Goal: Information Seeking & Learning: Learn about a topic

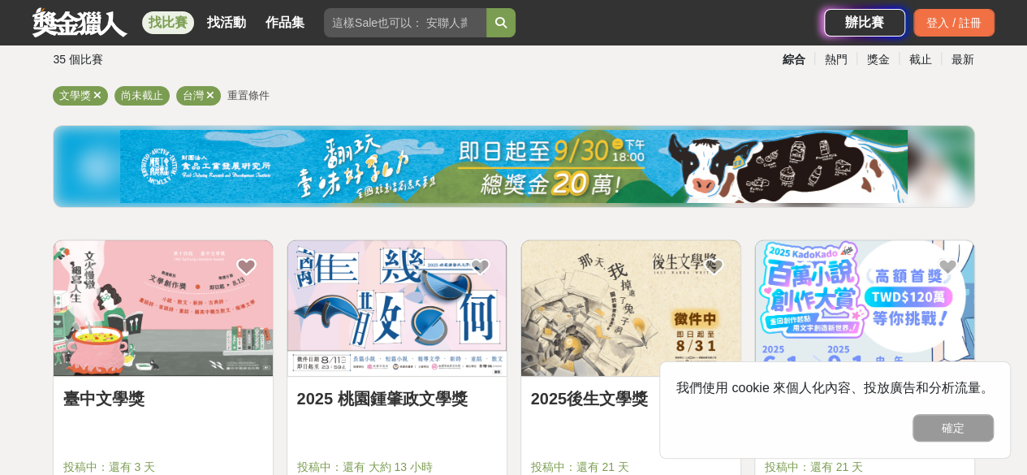
scroll to position [162, 0]
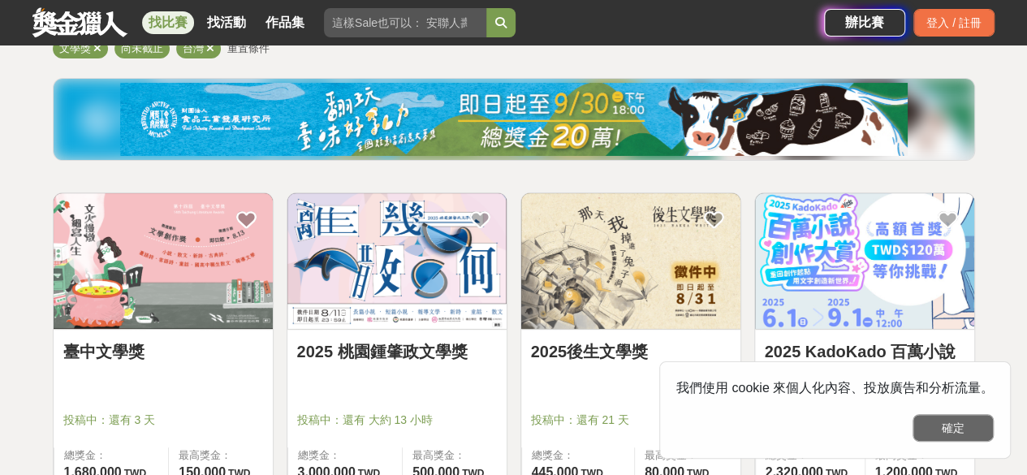
click at [960, 428] on button "確定" at bounding box center [953, 428] width 81 height 28
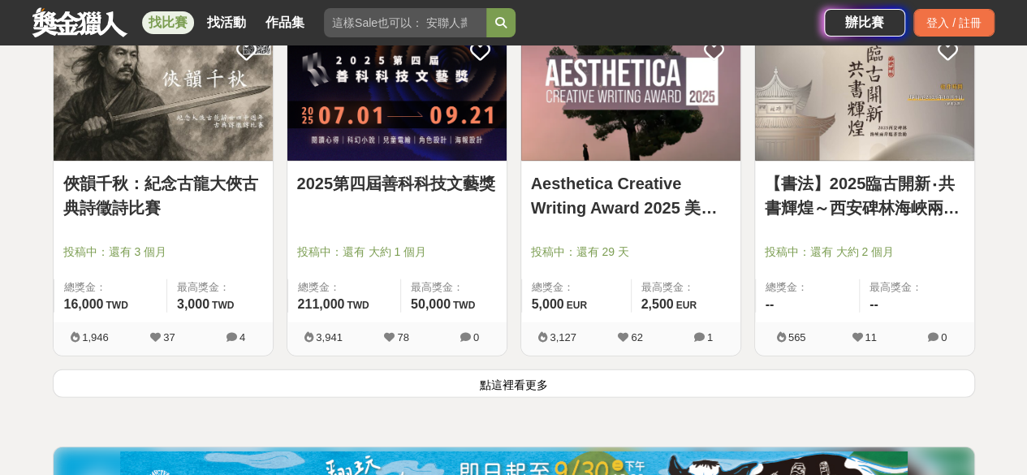
scroll to position [2112, 0]
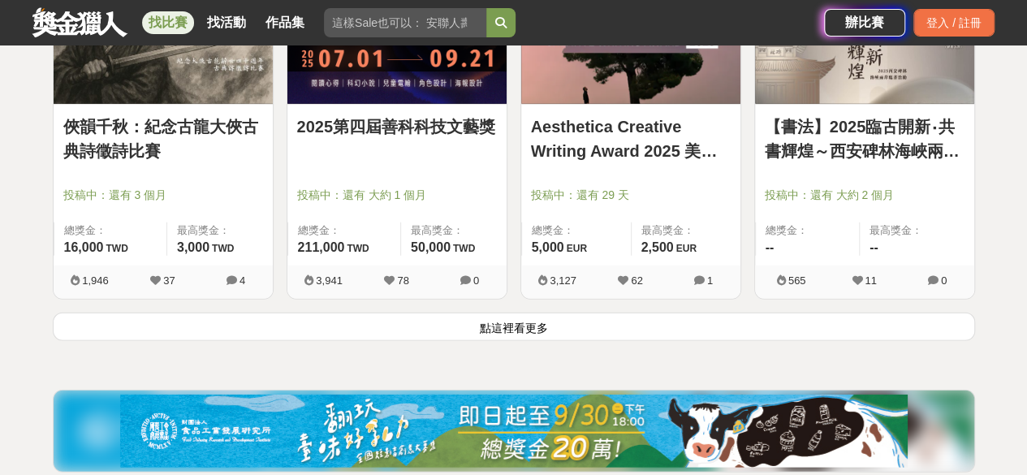
click at [528, 318] on button "點這裡看更多" at bounding box center [514, 327] width 923 height 28
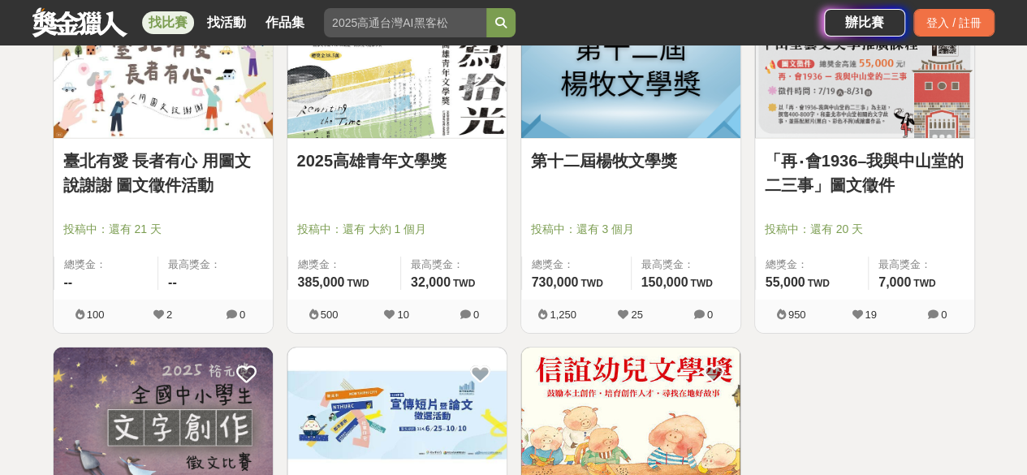
scroll to position [2761, 0]
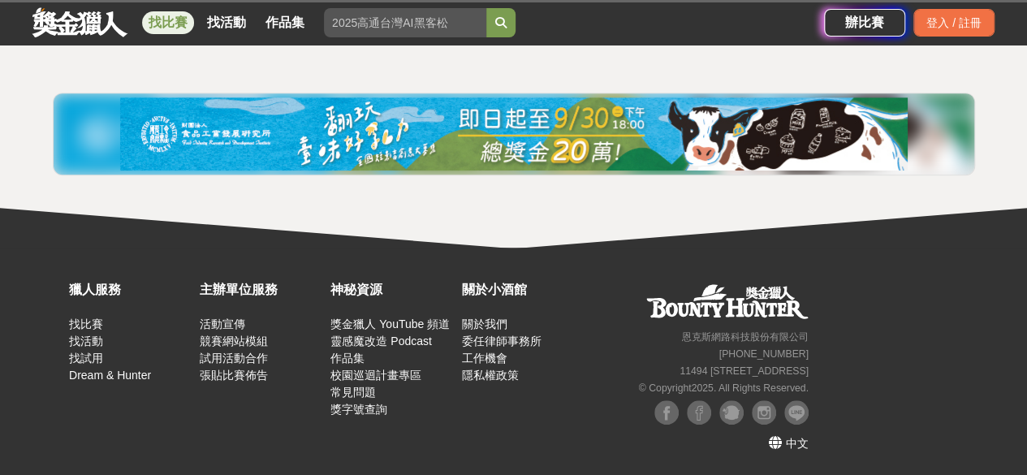
scroll to position [372, 0]
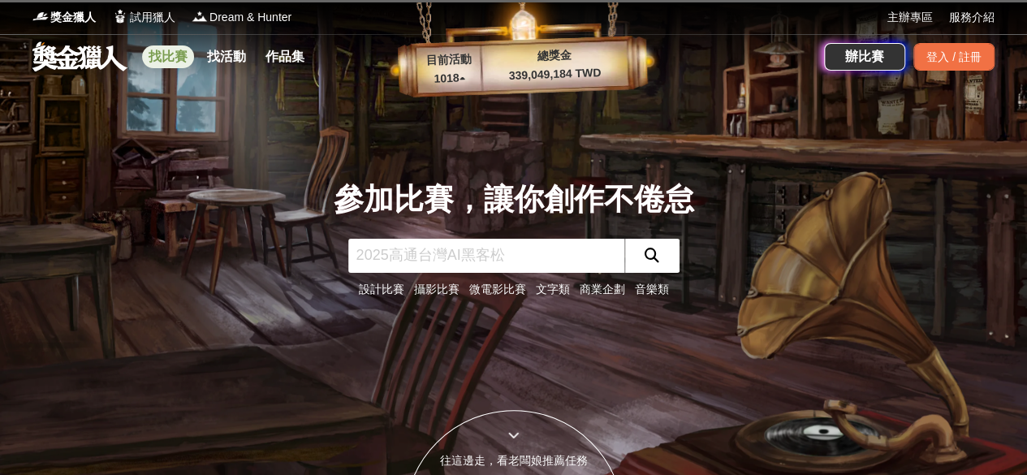
click at [157, 63] on link "找比賽" at bounding box center [168, 56] width 52 height 23
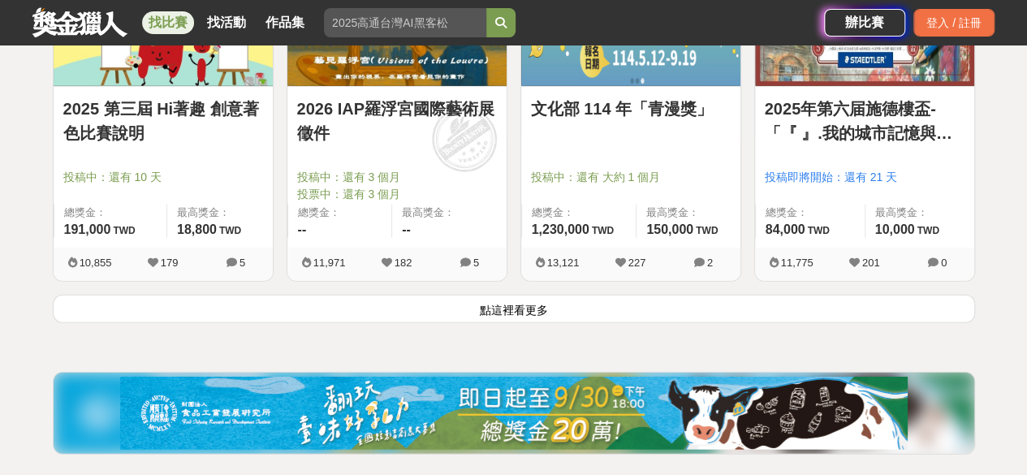
scroll to position [2193, 0]
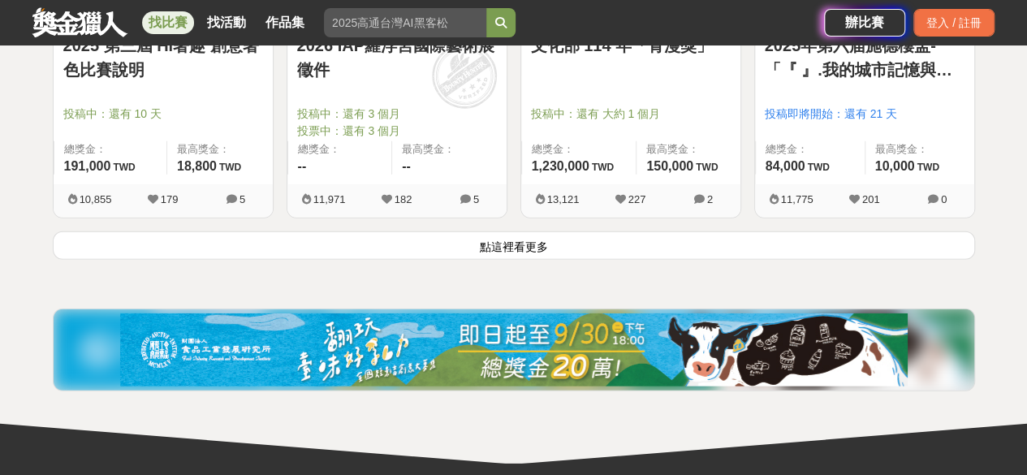
click at [546, 240] on button "點這裡看更多" at bounding box center [514, 245] width 923 height 28
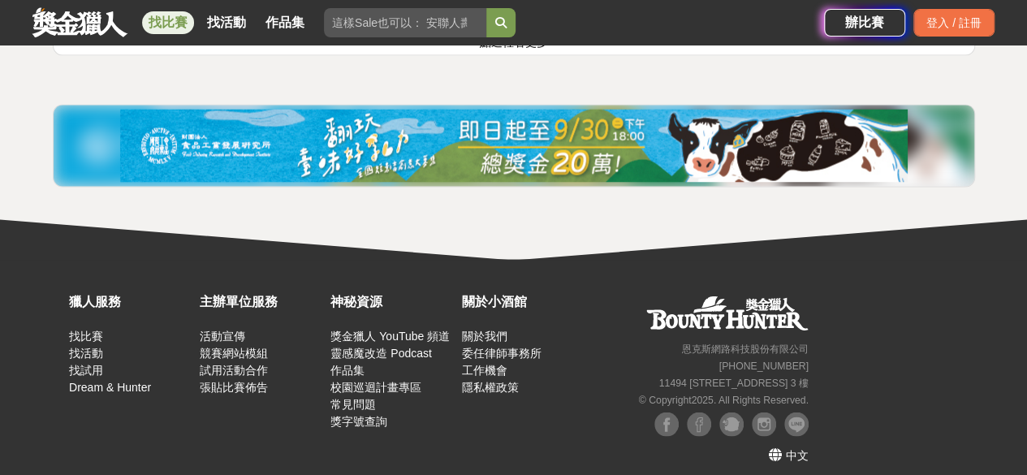
scroll to position [4223, 0]
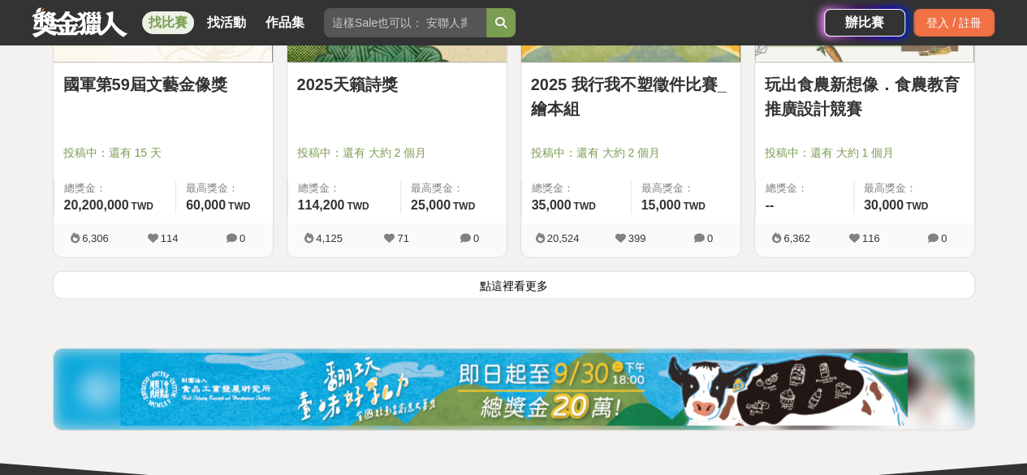
click at [515, 274] on button "點這裡看更多" at bounding box center [514, 284] width 923 height 28
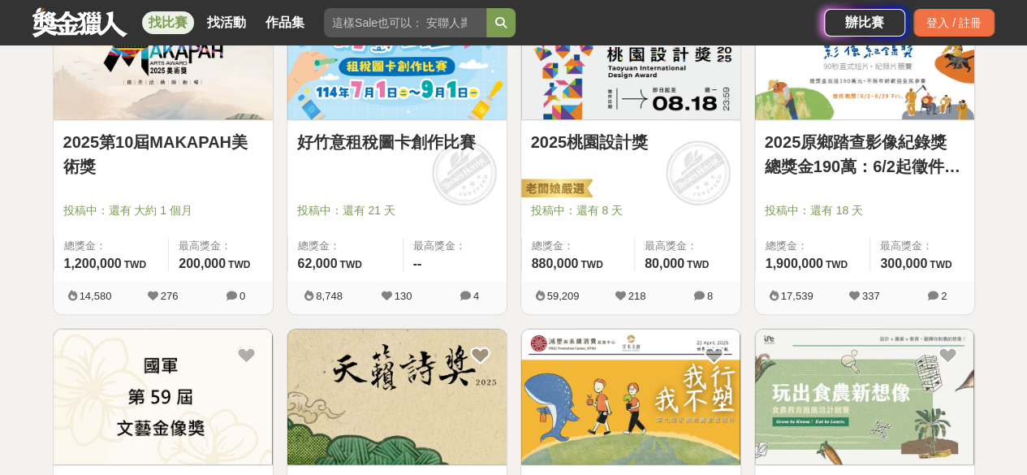
scroll to position [3492, 0]
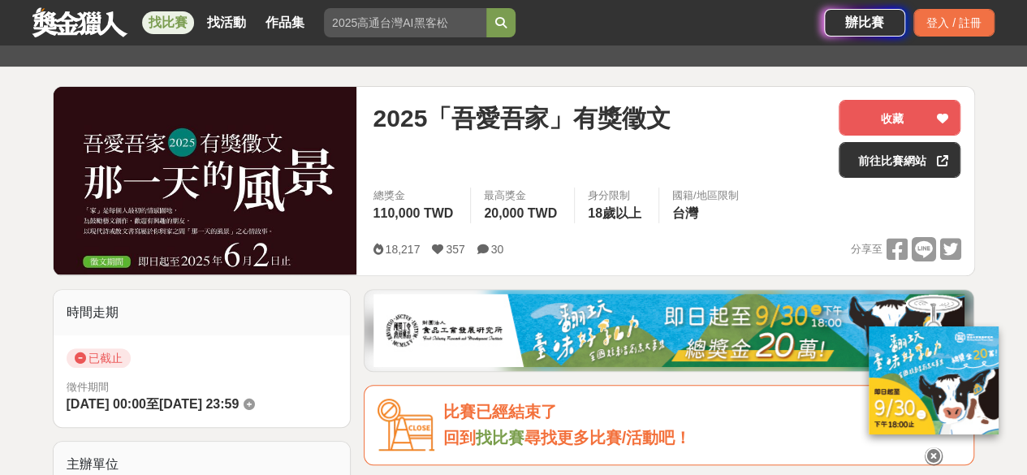
scroll to position [325, 0]
